Goal: Find specific page/section: Find specific page/section

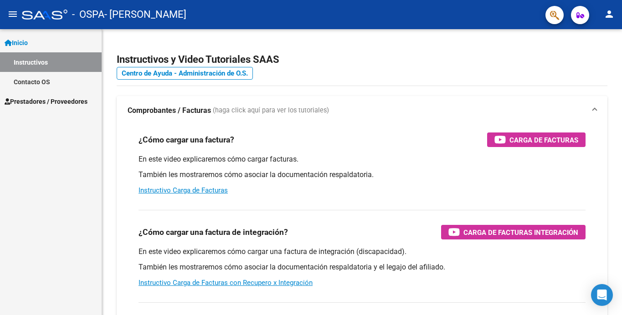
click at [54, 99] on span "Prestadores / Proveedores" at bounding box center [46, 102] width 83 height 10
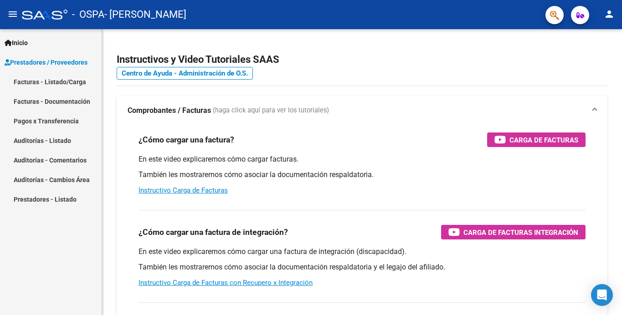
click at [74, 82] on link "Facturas - Listado/Carga" at bounding box center [51, 82] width 102 height 20
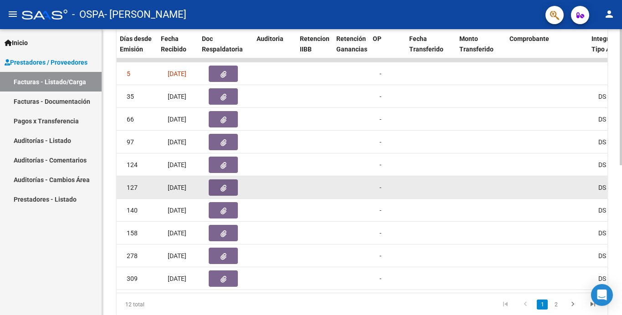
scroll to position [0, 512]
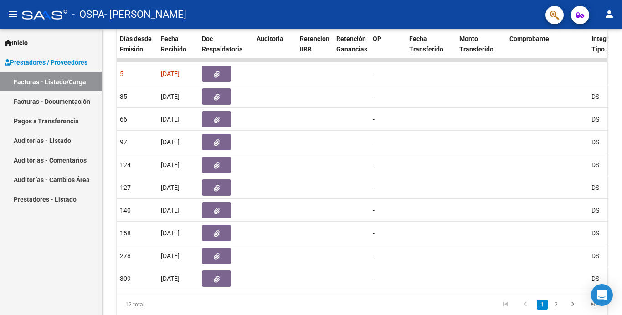
click at [64, 134] on link "Auditorías - Listado" at bounding box center [51, 141] width 102 height 20
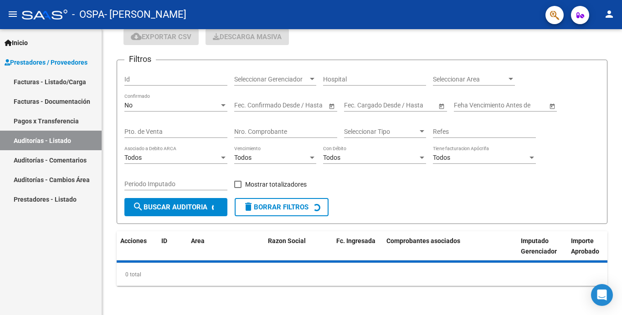
scroll to position [59, 0]
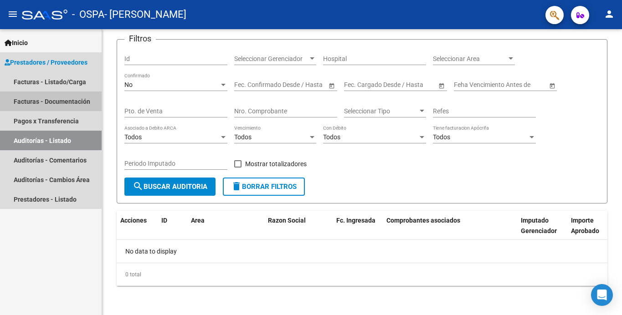
click at [63, 101] on link "Facturas - Documentación" at bounding box center [51, 102] width 102 height 20
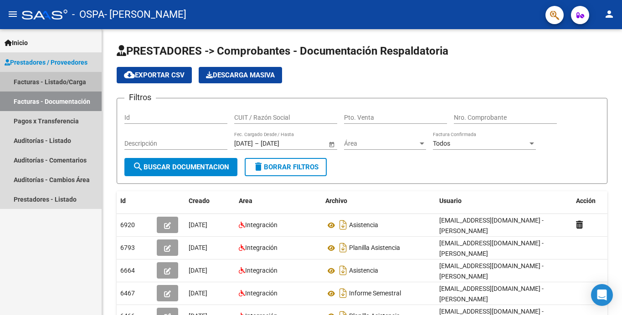
click at [82, 83] on link "Facturas - Listado/Carga" at bounding box center [51, 82] width 102 height 20
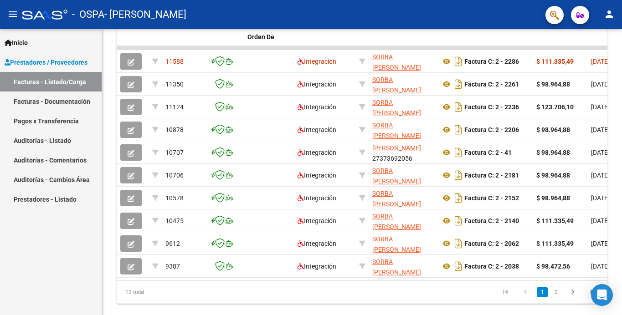
click at [67, 118] on link "Pagos x Transferencia" at bounding box center [51, 121] width 102 height 20
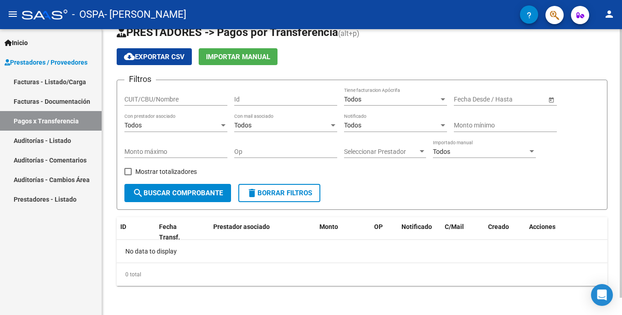
scroll to position [18, 0]
